Goal: Task Accomplishment & Management: Use online tool/utility

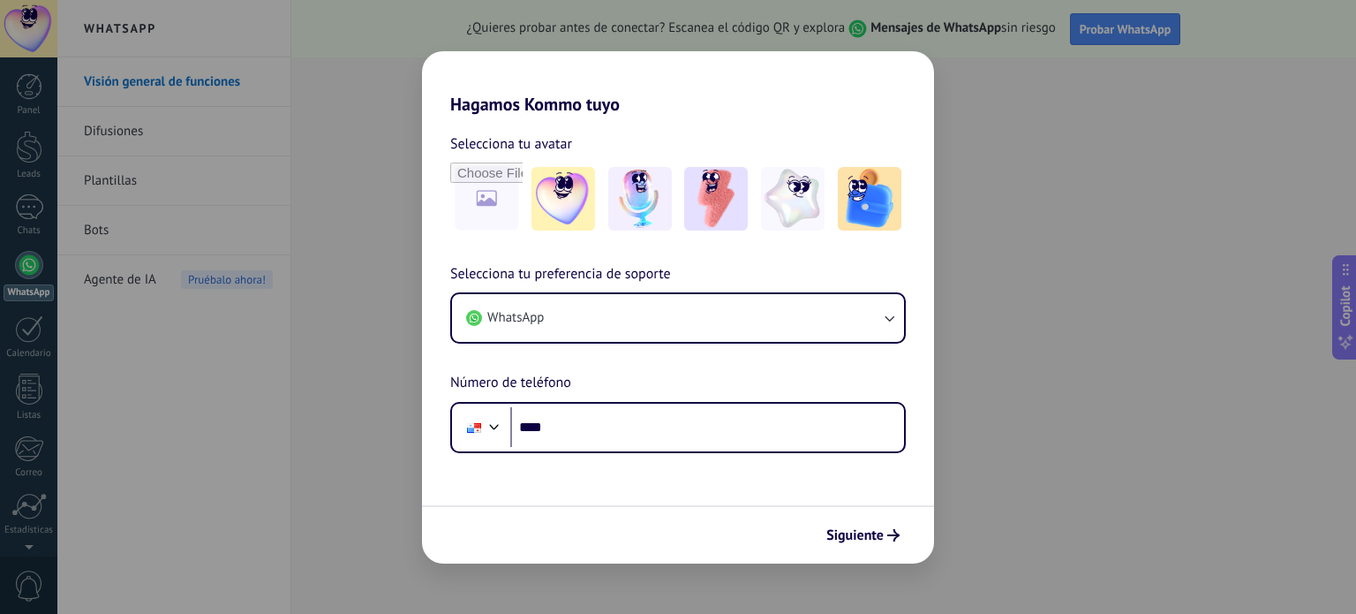
click at [954, 415] on div "Hagamos Kommo tuyo Selecciona tu avatar Selecciona tu preferencia de soporte Wh…" at bounding box center [678, 307] width 1356 height 614
click at [967, 329] on div "Hagamos Kommo tuyo Selecciona tu avatar Selecciona tu preferencia de soporte Wh…" at bounding box center [678, 307] width 1356 height 614
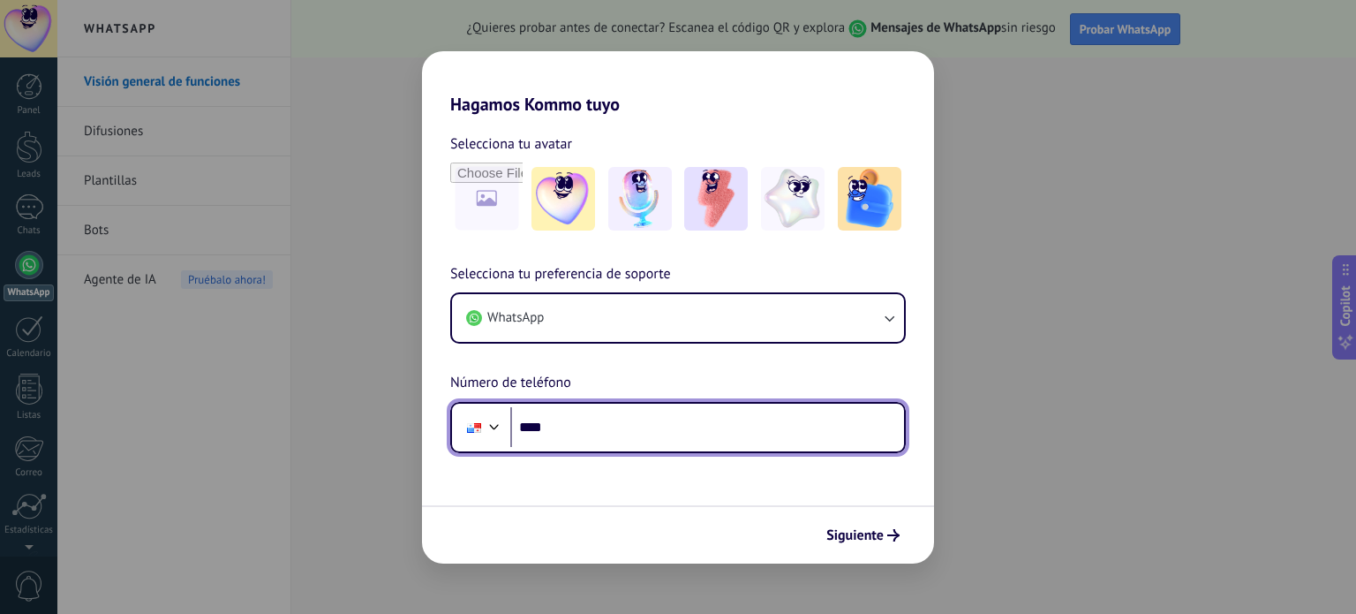
click at [667, 430] on input "****" at bounding box center [707, 427] width 394 height 41
click at [595, 428] on input "****" at bounding box center [707, 427] width 394 height 41
type input "**********"
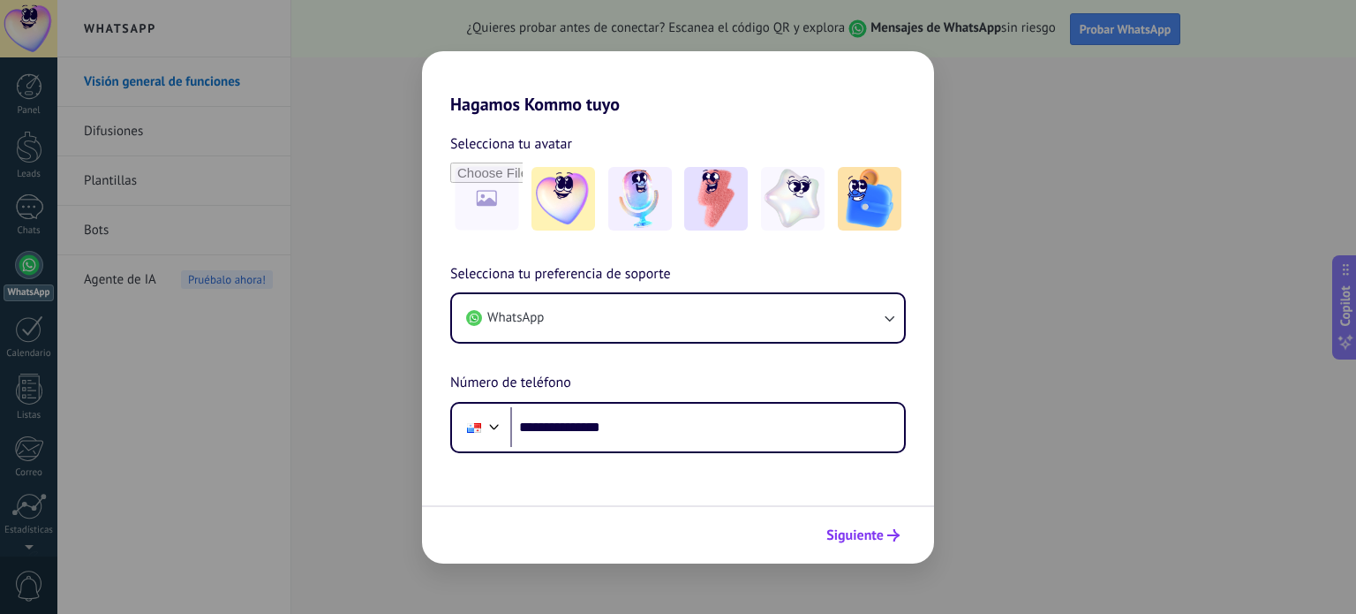
click at [866, 535] on span "Siguiente" at bounding box center [854, 535] width 57 height 12
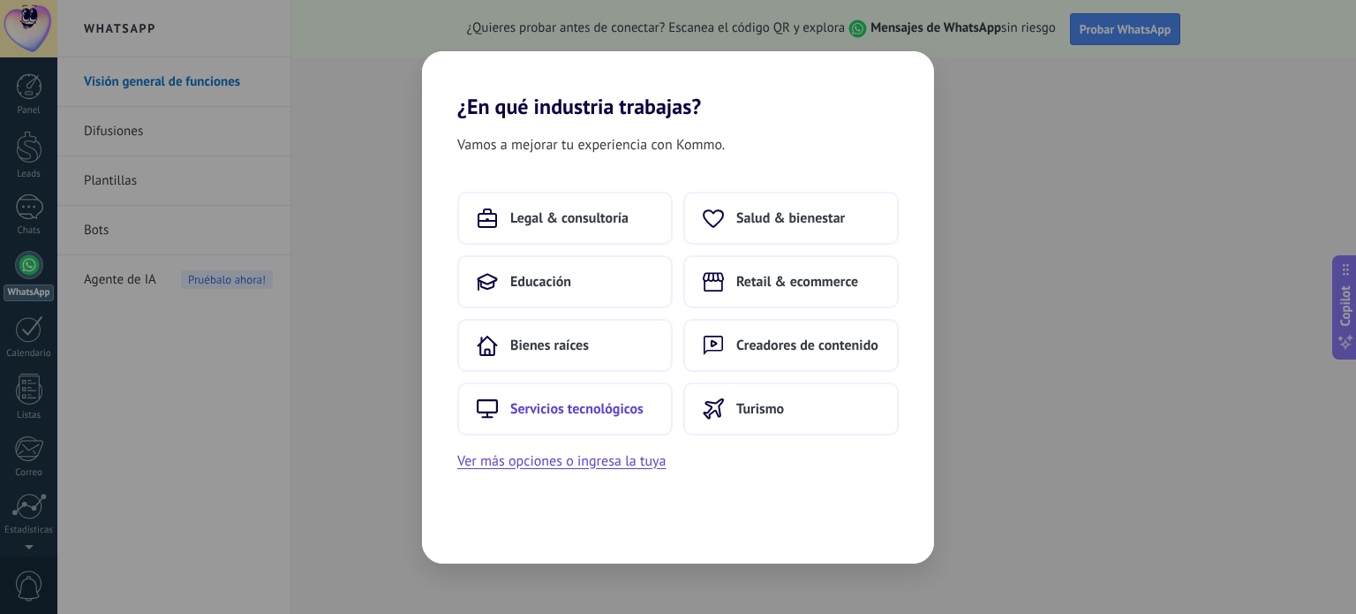
click at [634, 409] on span "Servicios tecnológicos" at bounding box center [576, 409] width 133 height 18
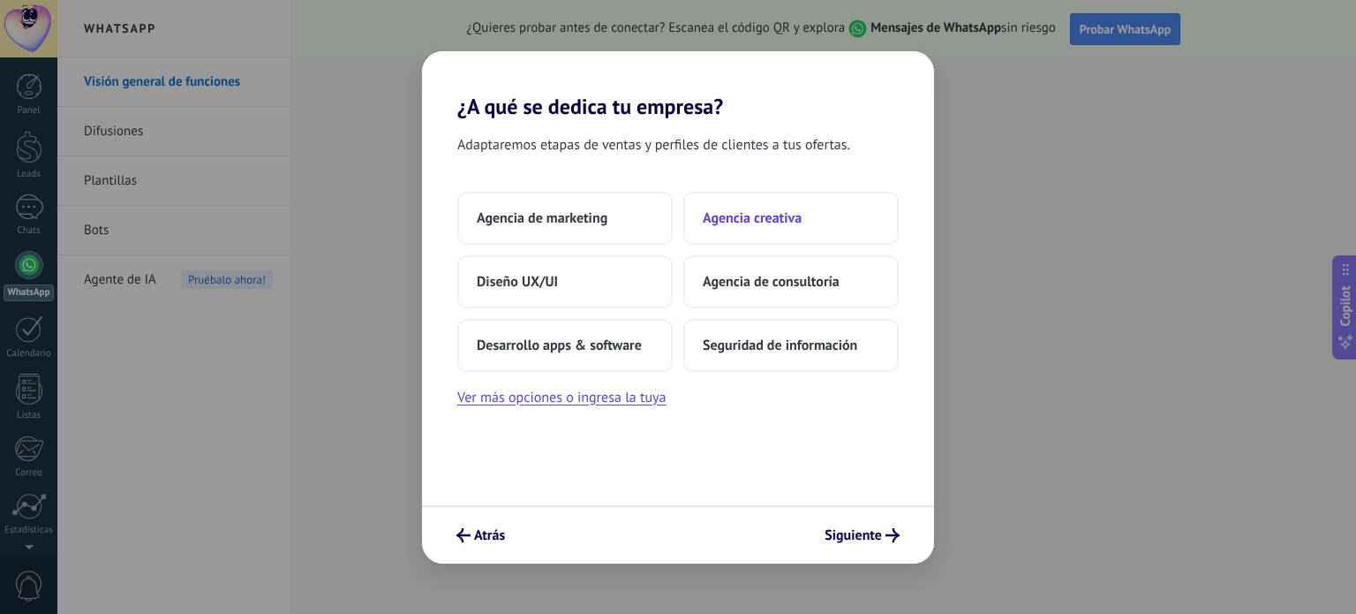
click at [791, 211] on span "Agencia creativa" at bounding box center [752, 218] width 99 height 18
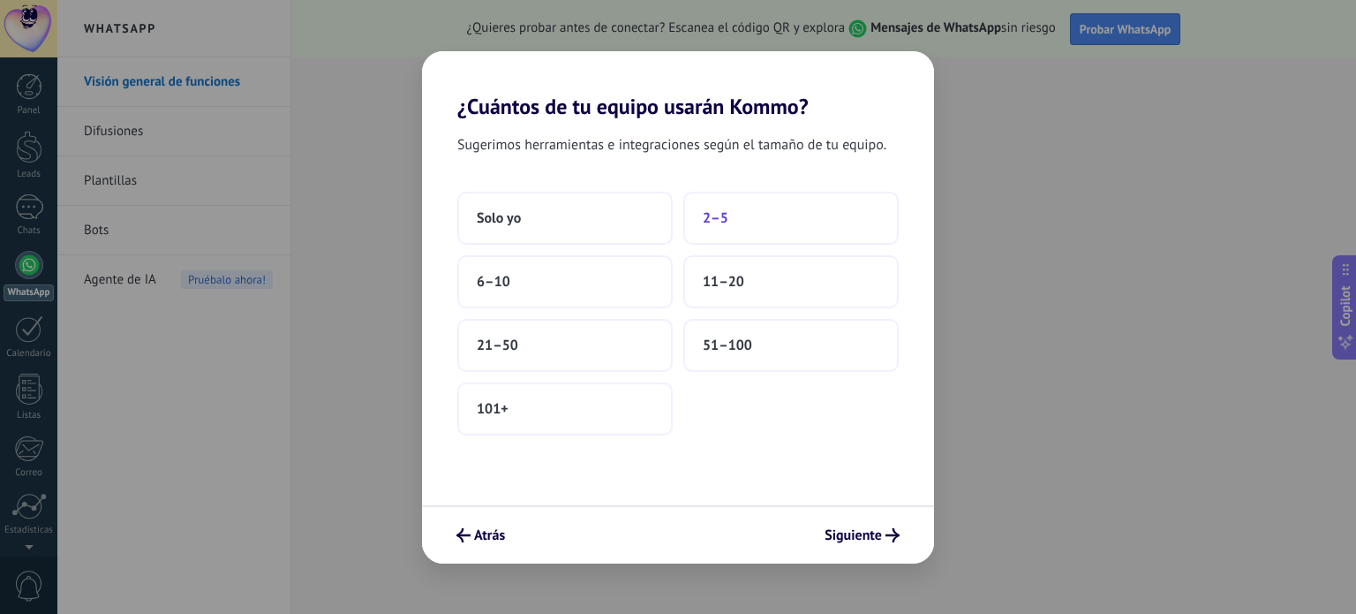
click at [717, 225] on span "2–5" at bounding box center [716, 218] width 26 height 18
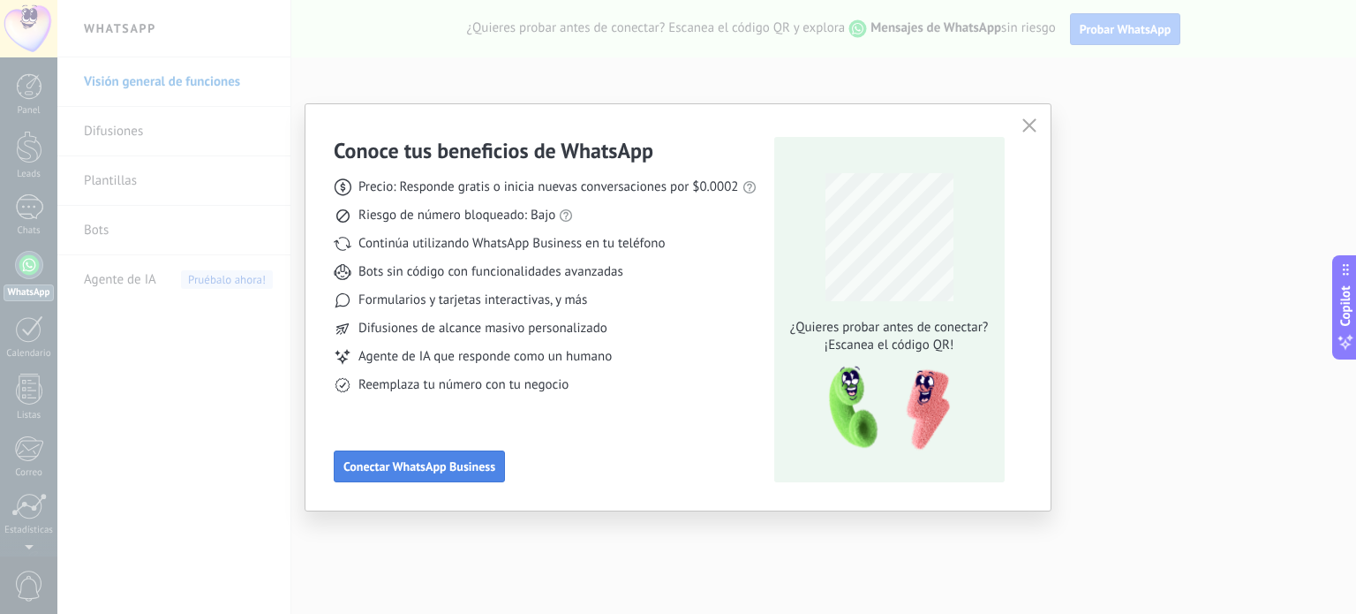
click at [477, 471] on span "Conectar WhatsApp Business" at bounding box center [419, 466] width 152 height 12
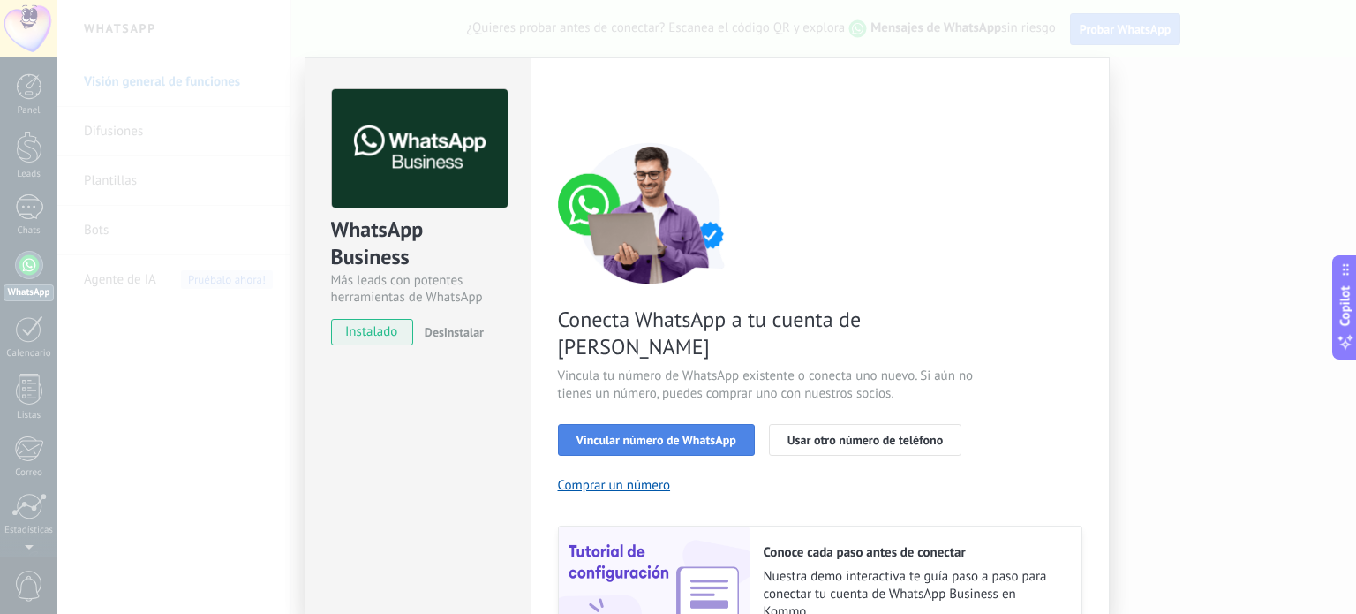
click at [629, 433] on span "Vincular número de WhatsApp" at bounding box center [656, 439] width 160 height 12
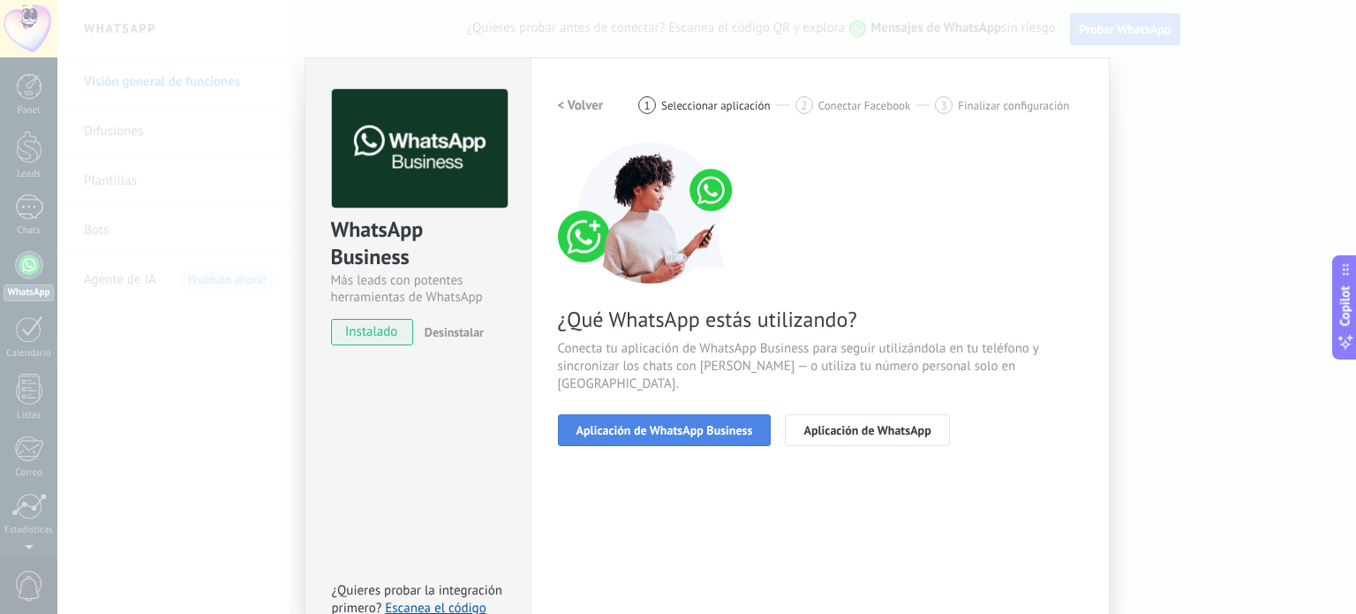
click at [641, 423] on button "Aplicación de WhatsApp Business" at bounding box center [665, 430] width 214 height 32
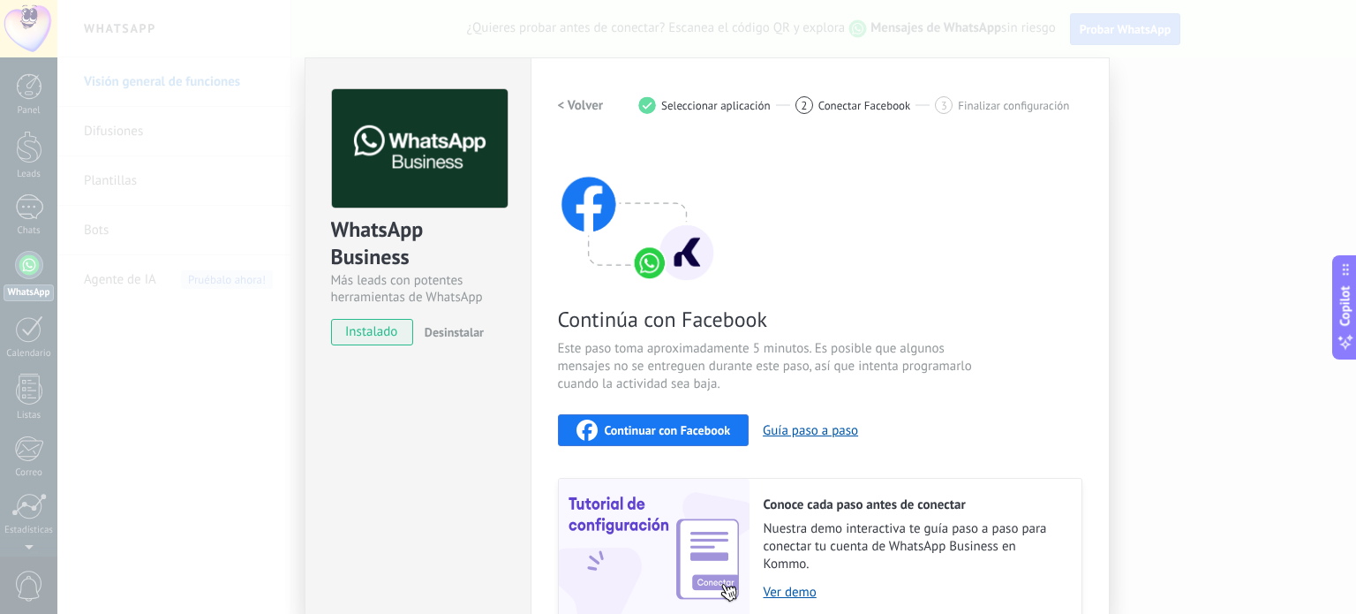
click at [698, 426] on span "Continuar con Facebook" at bounding box center [668, 430] width 126 height 12
click at [1171, 292] on div "WhatsApp Business Más leads con potentes herramientas de WhatsApp instalado Des…" at bounding box center [706, 307] width 1299 height 614
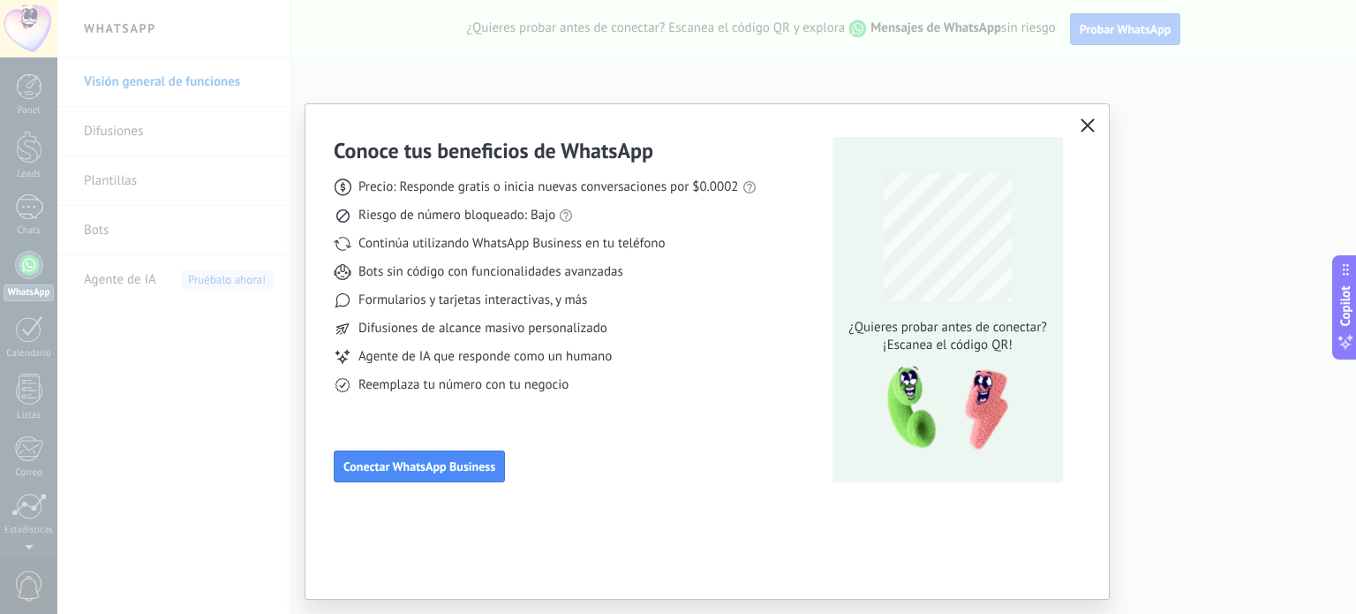
click at [1094, 124] on icon "button" at bounding box center [1088, 125] width 14 height 14
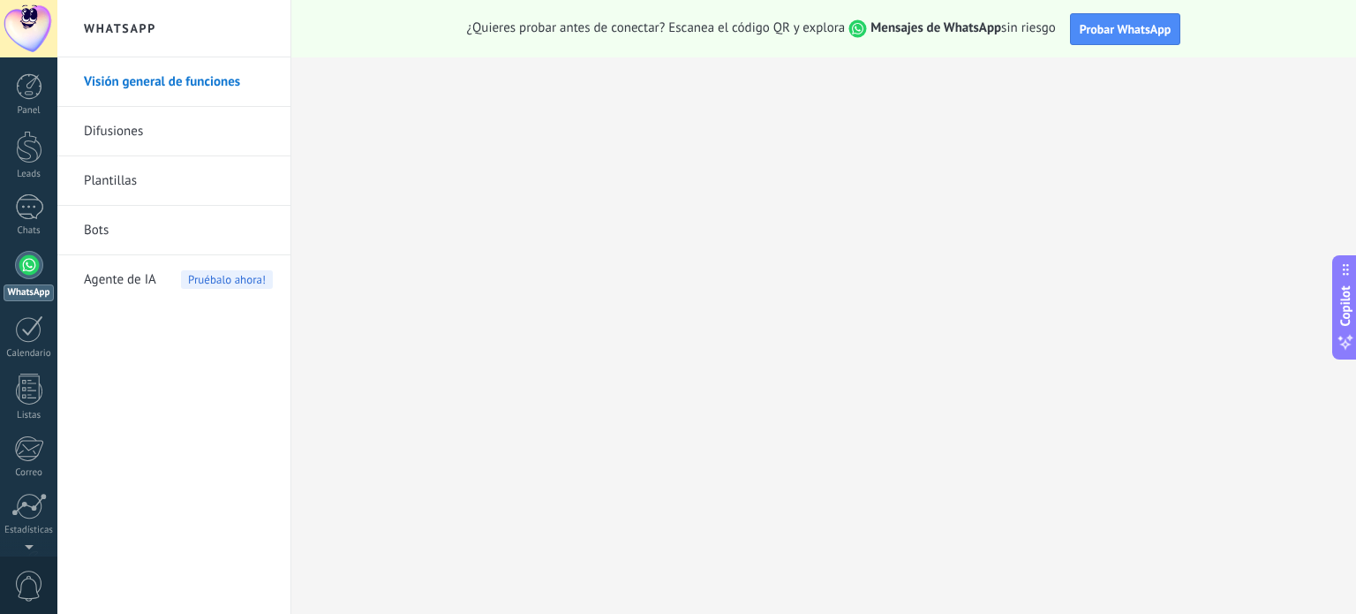
scroll to position [120, 0]
